Goal: Navigation & Orientation: Find specific page/section

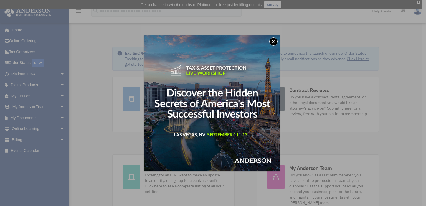
click at [275, 41] on button "x" at bounding box center [274, 41] width 8 height 8
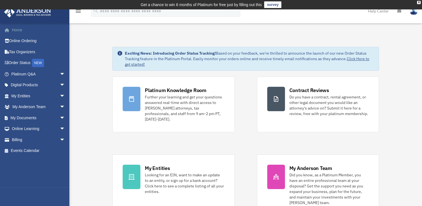
click at [24, 30] on link "Home" at bounding box center [39, 29] width 70 height 11
click at [419, 3] on div "X" at bounding box center [419, 2] width 4 height 3
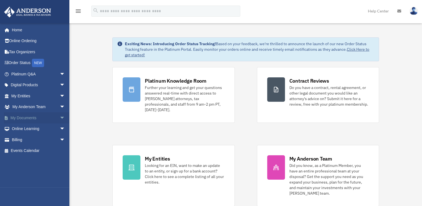
click at [26, 120] on link "My Documents arrow_drop_down" at bounding box center [39, 117] width 70 height 11
click at [30, 97] on link "My Entities arrow_drop_down" at bounding box center [39, 95] width 70 height 11
click at [60, 96] on span "arrow_drop_down" at bounding box center [65, 95] width 11 height 11
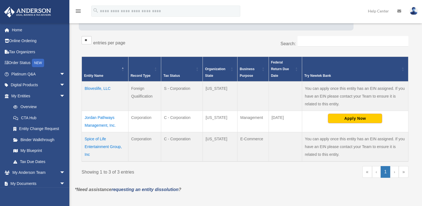
scroll to position [83, 0]
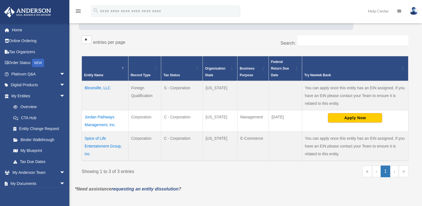
click at [96, 117] on td "Jordan Pathways Management, Inc." at bounding box center [105, 120] width 47 height 21
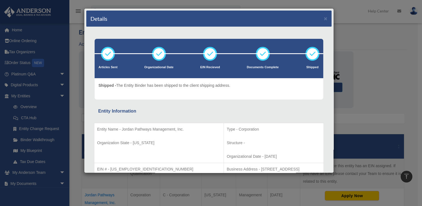
scroll to position [0, 0]
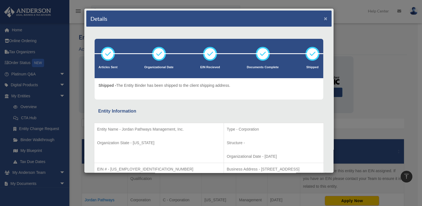
click at [324, 18] on button "×" at bounding box center [326, 19] width 4 height 6
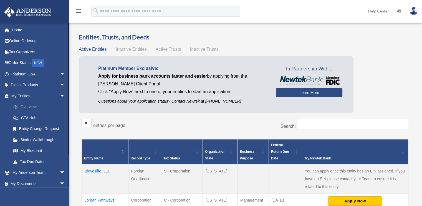
click at [32, 107] on link "Overview" at bounding box center [41, 107] width 66 height 11
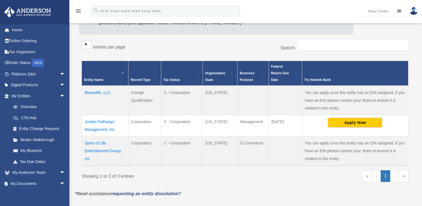
scroll to position [100, 0]
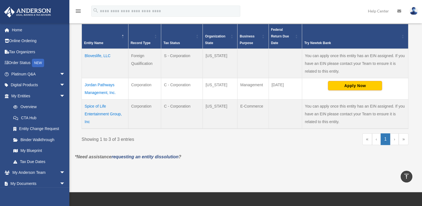
scroll to position [111, 0]
